Goal: Contribute content: Contribute content

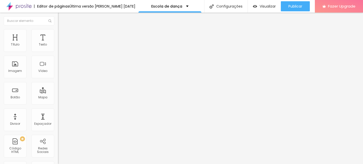
click at [63, 34] on span "Estilo" at bounding box center [67, 33] width 8 height 4
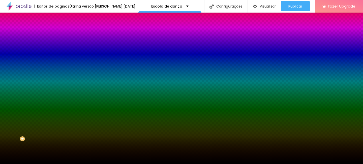
click at [58, 46] on span "Trocar imagem" at bounding box center [71, 44] width 27 height 4
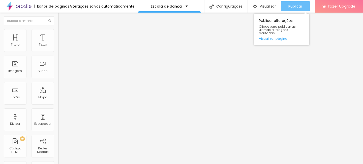
click at [299, 5] on span "Publicar" at bounding box center [296, 6] width 14 height 4
click at [299, 7] on span "Publicar" at bounding box center [296, 6] width 14 height 4
click at [293, 8] on span "Publicar" at bounding box center [296, 6] width 14 height 4
click at [296, 6] on span "Publicar" at bounding box center [296, 6] width 14 height 4
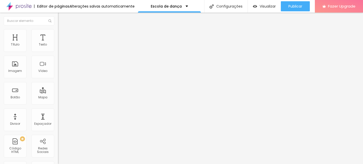
click at [62, 18] on img "button" at bounding box center [64, 18] width 4 height 4
click at [62, 18] on div "Editar Texto" at bounding box center [76, 18] width 29 height 4
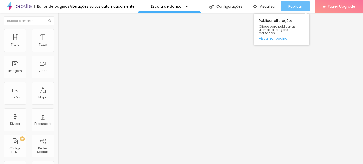
click at [296, 3] on div "Publicar" at bounding box center [296, 6] width 14 height 10
click at [300, 8] on span "Publicar" at bounding box center [296, 6] width 14 height 4
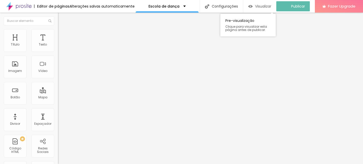
click at [271, 6] on span "Visualizar" at bounding box center [263, 6] width 16 height 4
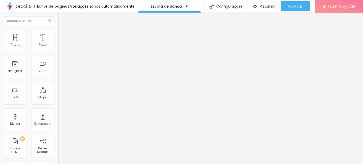
type input "1.2"
type input "1.1"
type input "1.2"
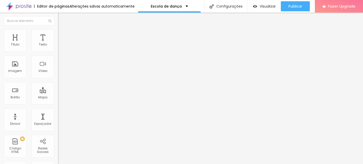
type input "1.2"
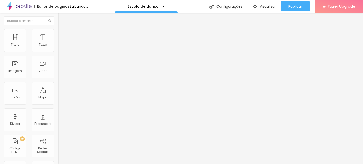
type input "29"
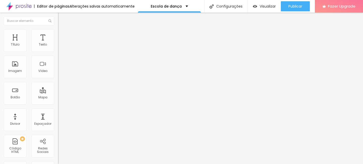
type input "28"
type input "25"
type input "24"
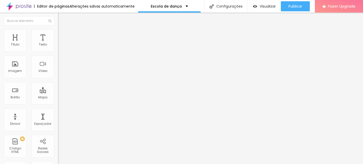
type input "24"
type input "23"
type input "22"
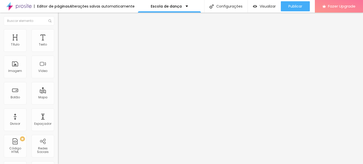
type input "21"
type input "20"
drag, startPoint x: 17, startPoint y: 106, endPoint x: 14, endPoint y: 106, distance: 3.0
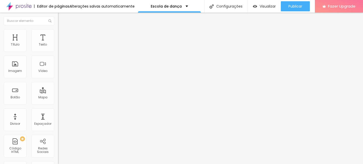
click at [58, 119] on input "range" at bounding box center [74, 121] width 33 height 4
type input "21"
type input "22"
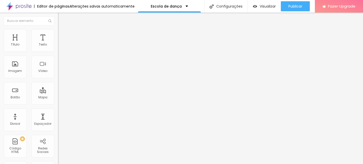
type input "23"
type input "25"
type input "26"
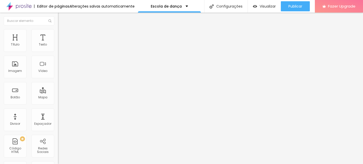
type input "26"
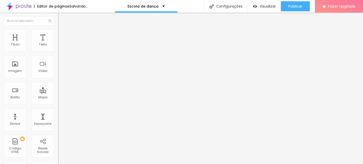
type input "25"
type input "24"
type input "23"
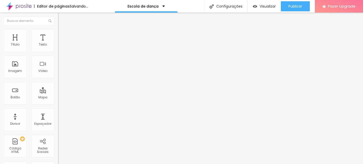
type input "23"
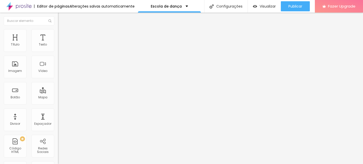
click at [58, 119] on input "range" at bounding box center [74, 121] width 33 height 4
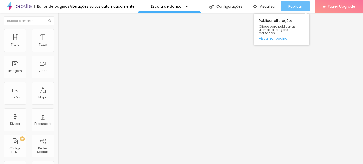
click at [285, 4] on button "Publicar" at bounding box center [295, 6] width 29 height 10
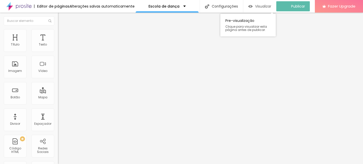
click at [263, 6] on span "Visualizar" at bounding box center [263, 6] width 16 height 4
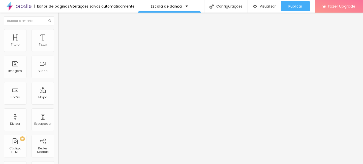
type input "27"
type input "28"
type input "29"
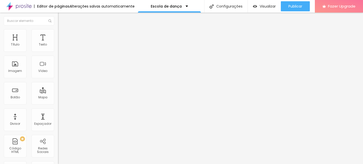
type input "29"
type input "34"
type input "35"
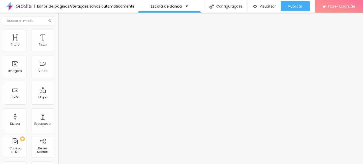
type input "36"
type input "37"
type input "38"
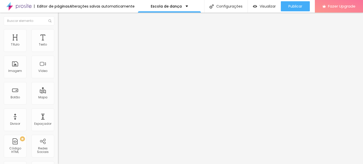
type input "38"
type input "39"
type input "40"
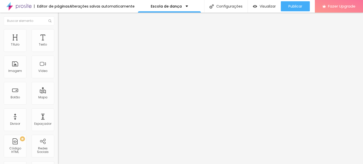
type input "39"
type input "38"
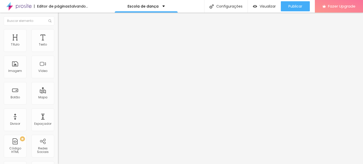
drag, startPoint x: 16, startPoint y: 106, endPoint x: 20, endPoint y: 107, distance: 4.1
type input "38"
click at [58, 119] on input "range" at bounding box center [74, 121] width 33 height 4
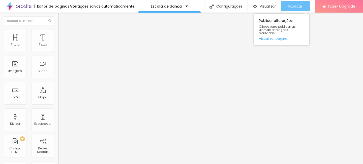
click at [302, 3] on button "Publicar" at bounding box center [295, 6] width 29 height 10
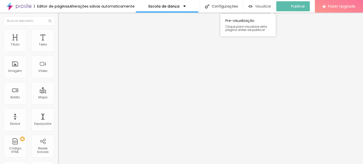
click at [269, 8] on span "Visualizar" at bounding box center [263, 6] width 16 height 4
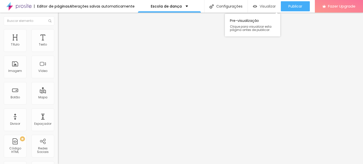
click at [266, 7] on span "Visualizar" at bounding box center [268, 6] width 16 height 4
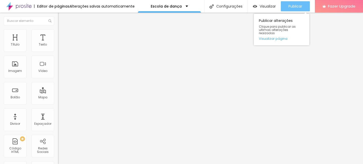
click at [289, 7] on span "Publicar" at bounding box center [296, 6] width 14 height 4
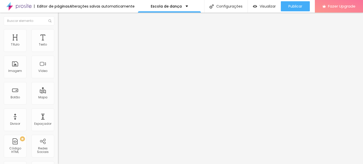
click at [63, 35] on span "Avançado" at bounding box center [71, 33] width 17 height 4
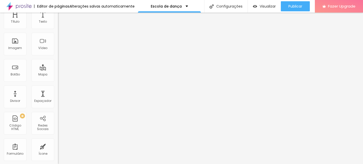
scroll to position [25, 0]
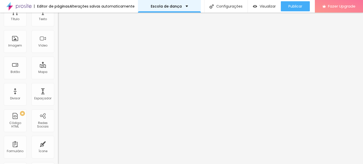
click at [164, 9] on div "Escola de dança" at bounding box center [169, 6] width 63 height 13
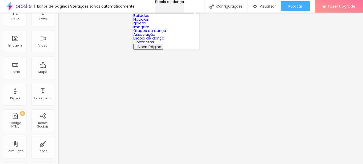
click at [164, 4] on div "Escola de dança" at bounding box center [169, 2] width 29 height 4
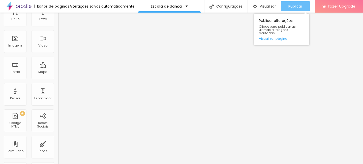
click at [293, 5] on span "Publicar" at bounding box center [296, 6] width 14 height 4
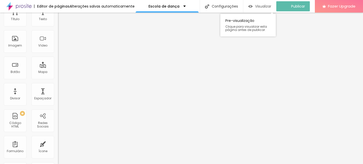
click at [269, 5] on span "Visualizar" at bounding box center [263, 6] width 16 height 4
